Goal: Obtain resource: Obtain resource

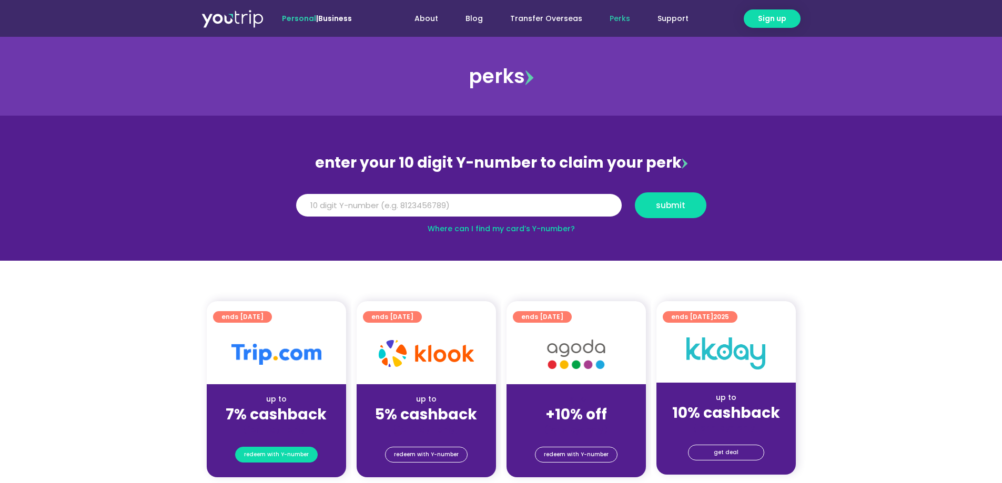
click at [293, 457] on span "redeem with Y-number" at bounding box center [276, 454] width 65 height 15
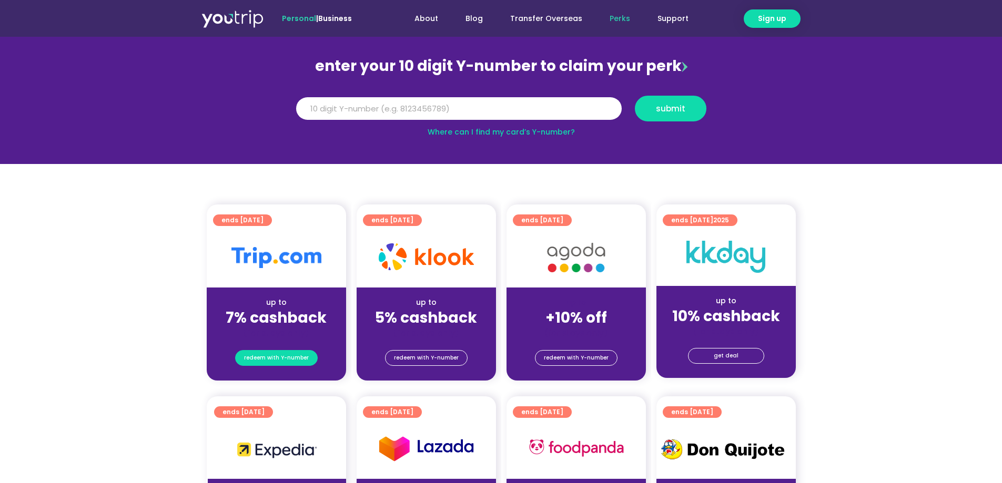
scroll to position [116, 0]
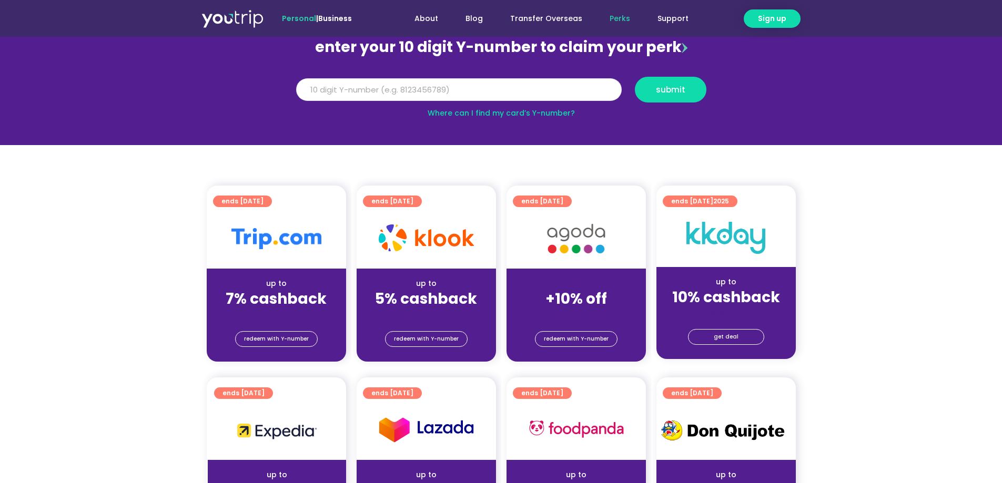
click at [328, 90] on input "Y Number" at bounding box center [458, 89] width 325 height 23
type input "5"
type input "8198220435"
click at [658, 91] on span "submit" at bounding box center [670, 90] width 29 height 8
